Goal: Transaction & Acquisition: Book appointment/travel/reservation

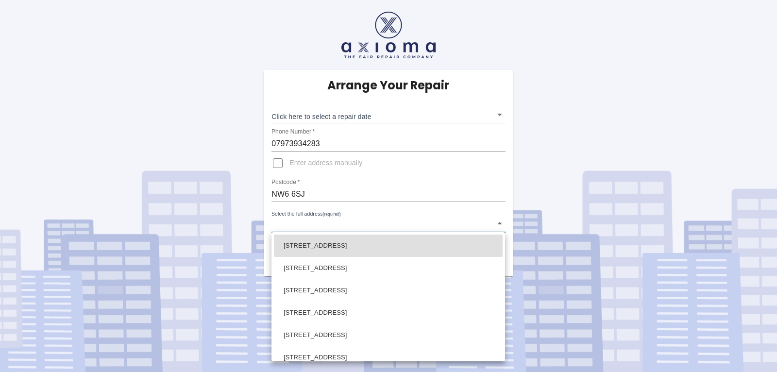
click at [500, 223] on body "Arrange Your Repair Click here to select a repair date ​ Phone Number   * 07973…" at bounding box center [388, 186] width 777 height 372
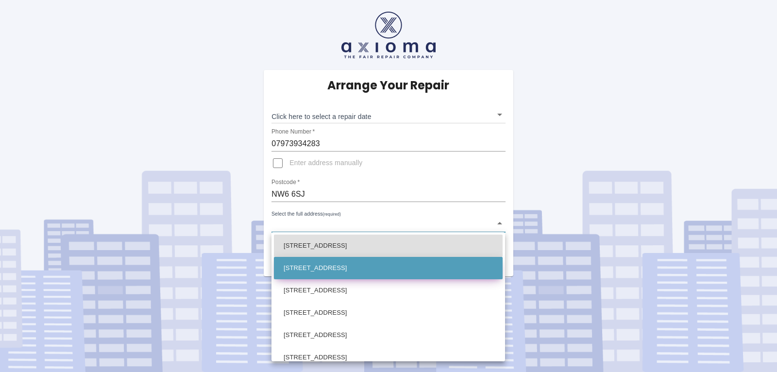
click at [354, 267] on li "4 Kempe Road London" at bounding box center [388, 268] width 229 height 22
type input "4 Kempe Road London"
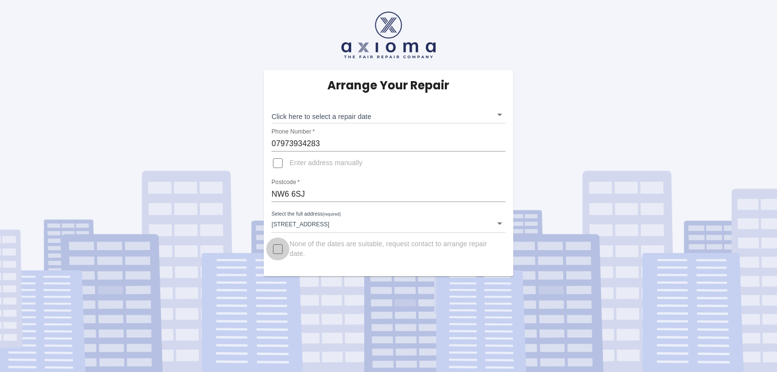
click at [277, 249] on input "None of the dates are suitable, request contact to arrange repair date." at bounding box center [277, 248] width 23 height 23
checkbox input "true"
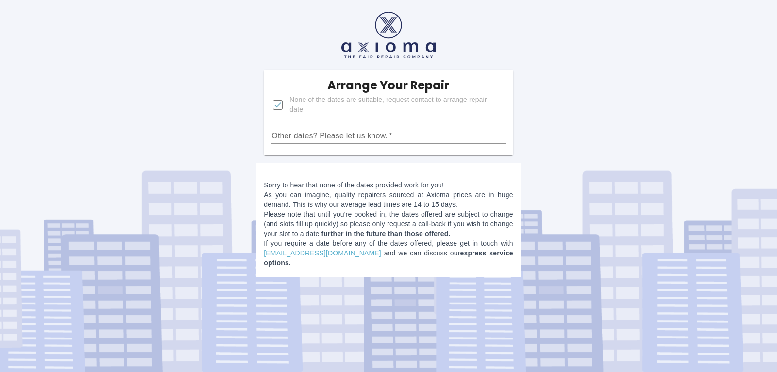
click at [409, 135] on input "Other dates? Please let us know.   *" at bounding box center [388, 136] width 234 height 16
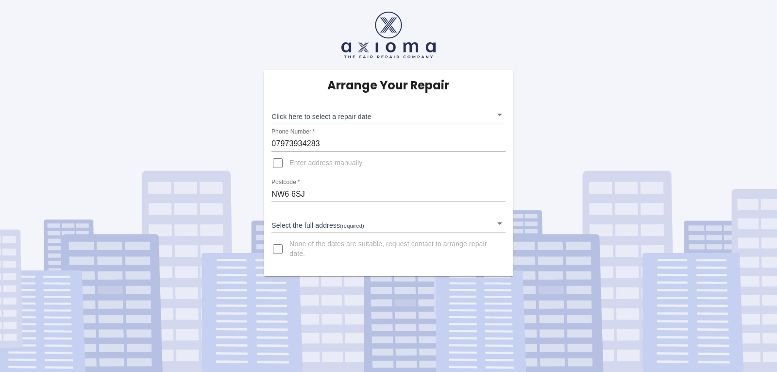
click at [555, 173] on div "Arrange Your Repair Click here to select a repair date ​ Phone Number   * 07973…" at bounding box center [388, 138] width 791 height 276
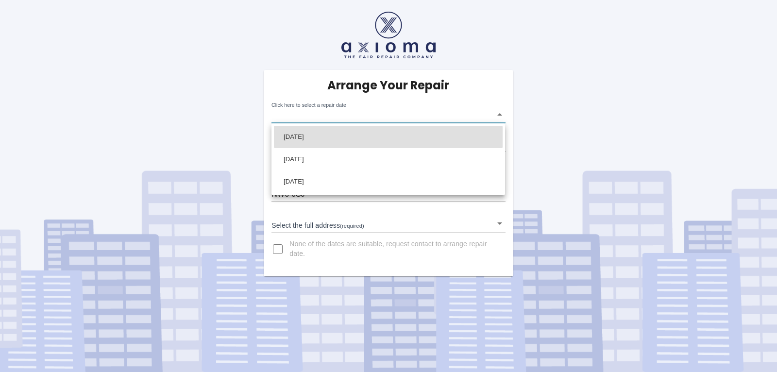
click at [501, 113] on body "Arrange Your Repair Click here to select a repair date ​ Phone Number   * 07973…" at bounding box center [388, 186] width 777 height 372
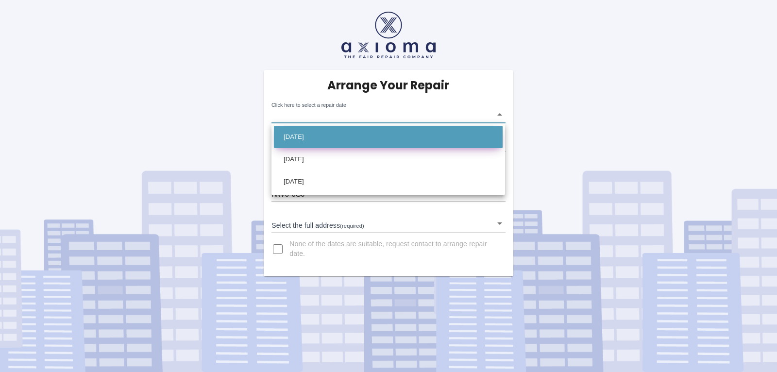
click at [329, 137] on li "Tue Oct 14 2025" at bounding box center [388, 137] width 229 height 22
type input "2025-10-14T00:00:00.000Z"
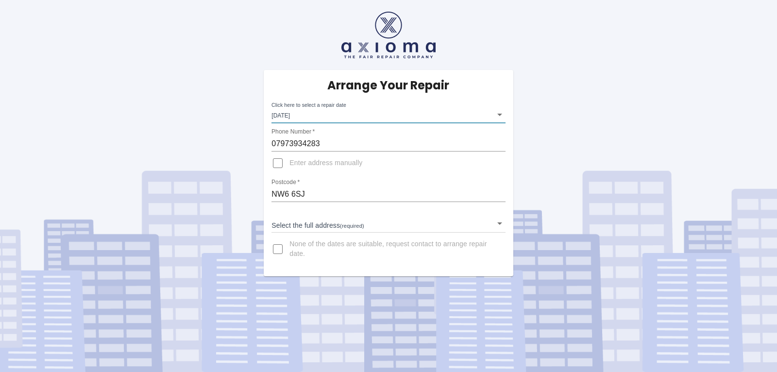
click at [497, 224] on body "Arrange Your Repair Click here to select a repair date Tue Oct 14 2025 2025-10-…" at bounding box center [388, 186] width 777 height 372
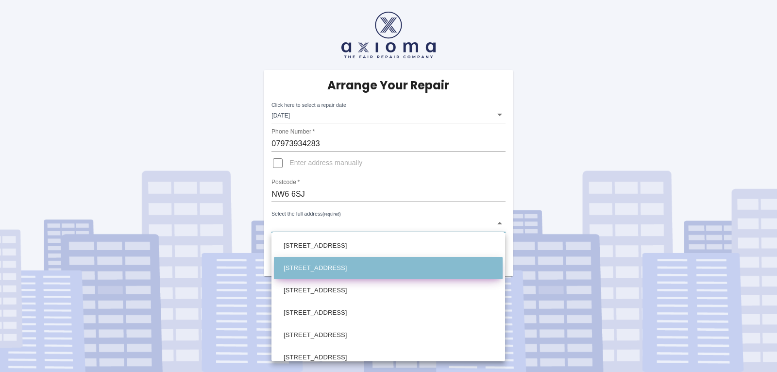
click at [334, 268] on li "[STREET_ADDRESS]" at bounding box center [388, 268] width 229 height 22
type input "[STREET_ADDRESS]"
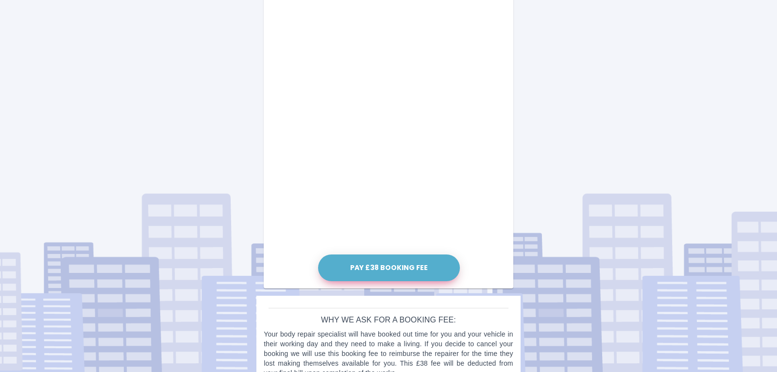
scroll to position [512, 0]
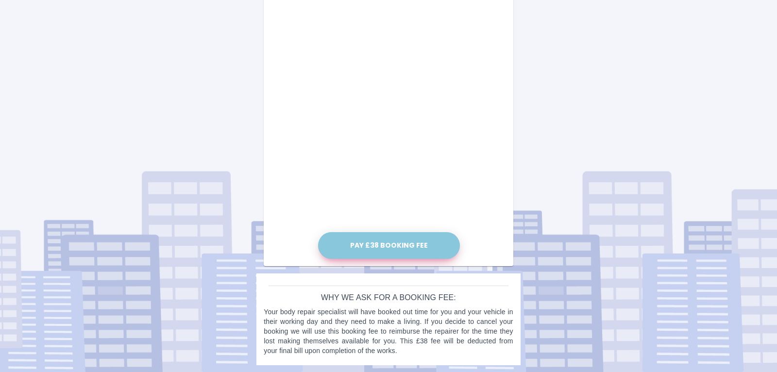
click at [394, 245] on button "Pay £38 Booking Fee" at bounding box center [389, 245] width 142 height 27
